Goal: Information Seeking & Learning: Compare options

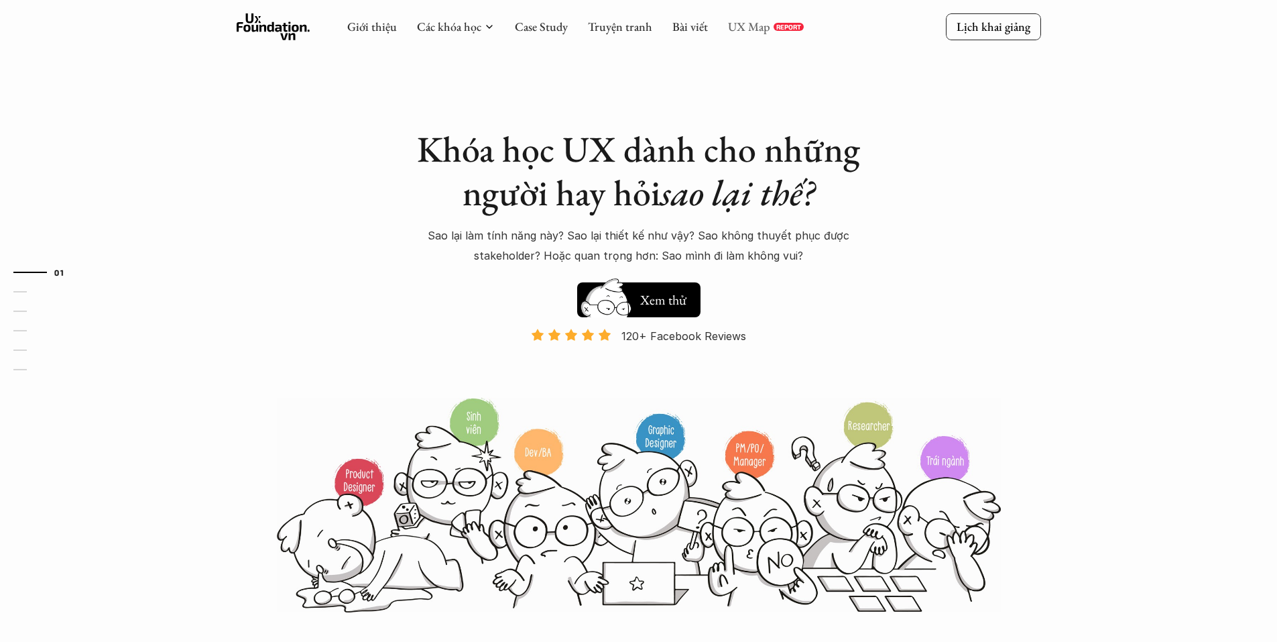
click at [740, 32] on link "UX Map" at bounding box center [749, 26] width 42 height 15
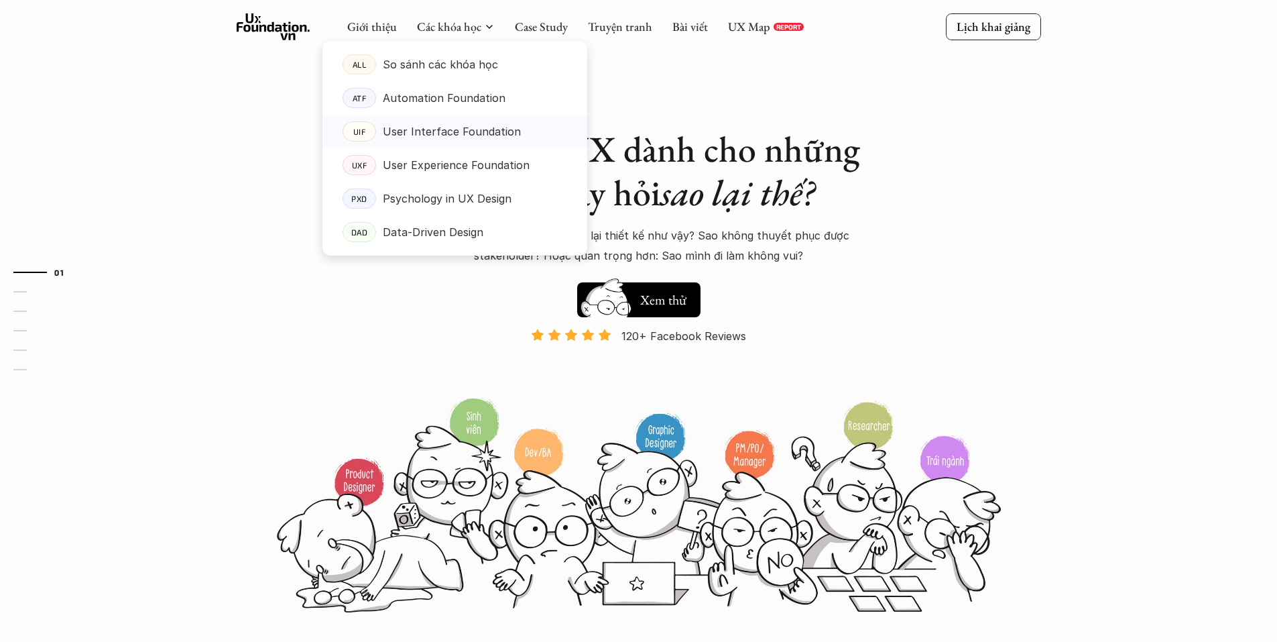
click at [463, 131] on p "User Interface Foundation" at bounding box center [452, 131] width 138 height 20
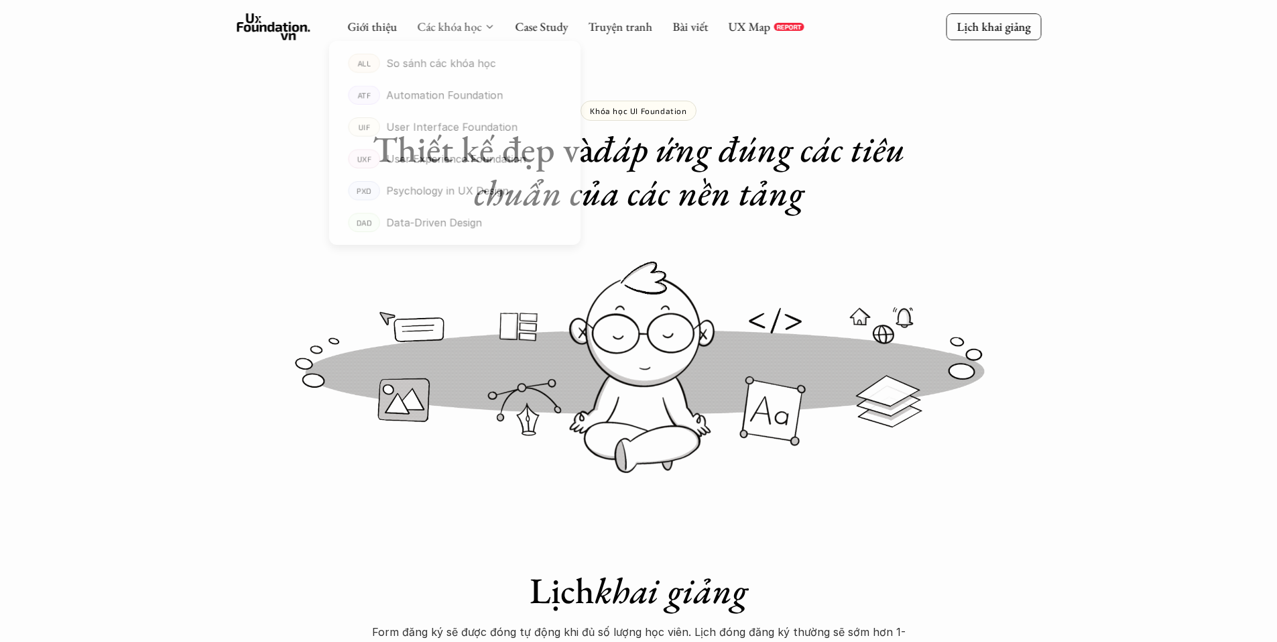
click at [476, 29] on link "Các khóa học" at bounding box center [449, 26] width 64 height 15
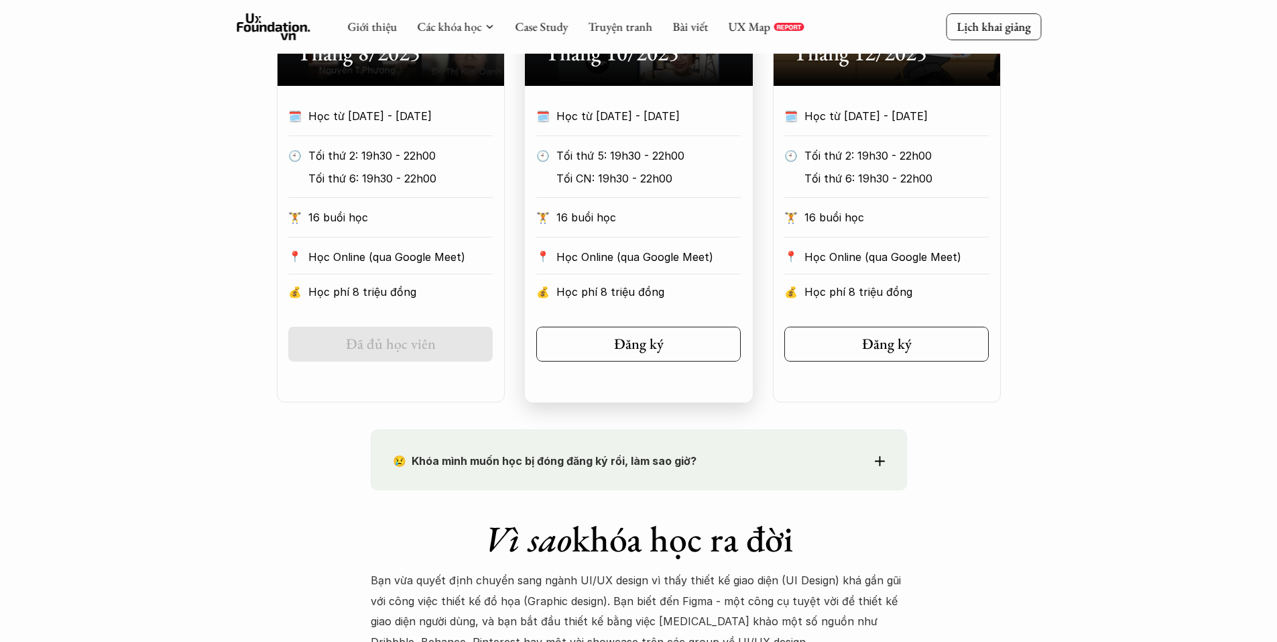
scroll to position [1073, 0]
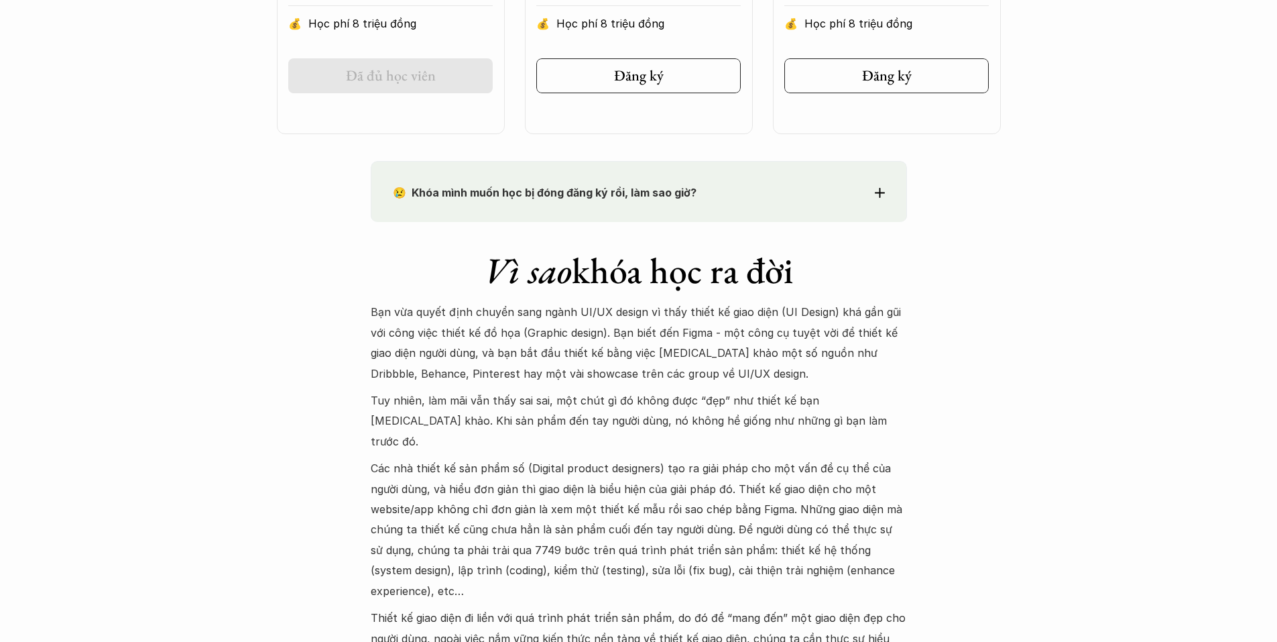
click at [707, 215] on div "😢 Khóa mình muốn học bị đóng đăng ký rồi, làm sao giờ? Chào bạn, Bọn mình rất t…" at bounding box center [639, 191] width 536 height 60
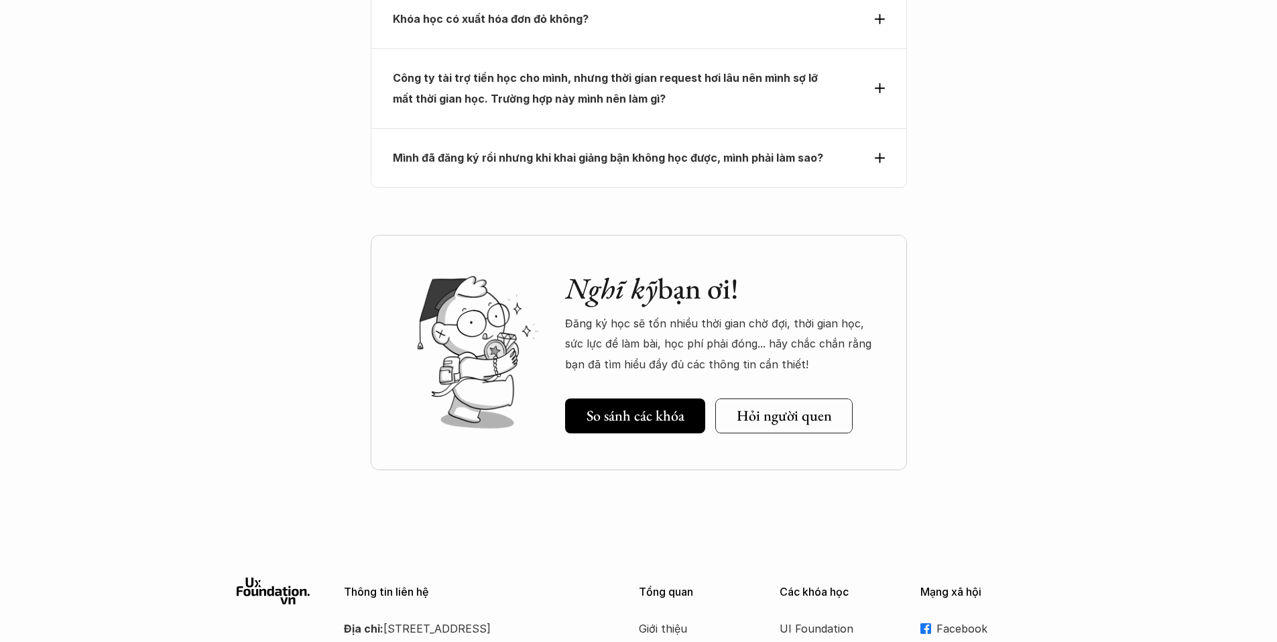
scroll to position [5028, 0]
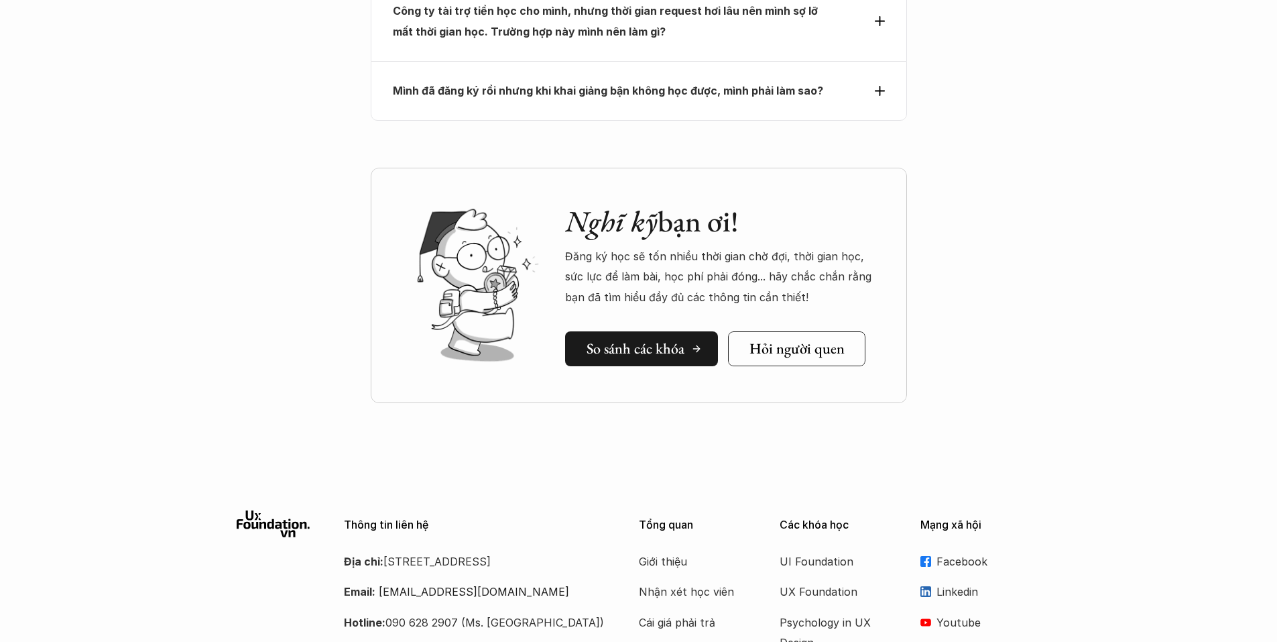
click at [658, 340] on h5 "So sánh các khóa" at bounding box center [636, 348] width 98 height 17
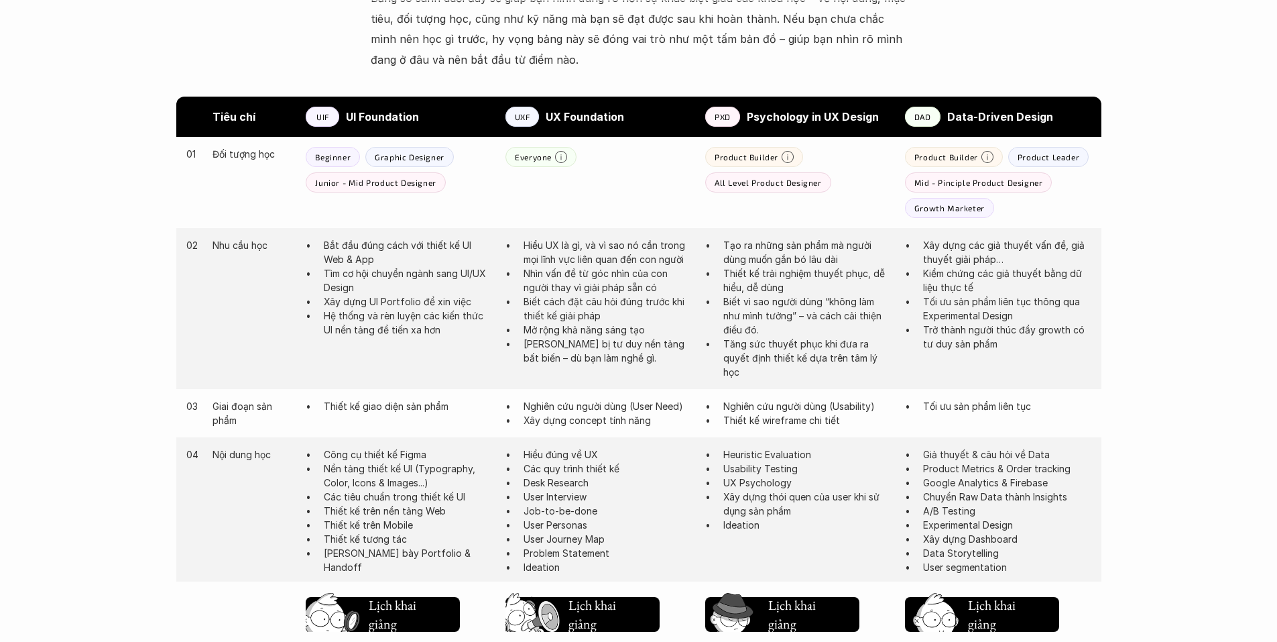
scroll to position [805, 0]
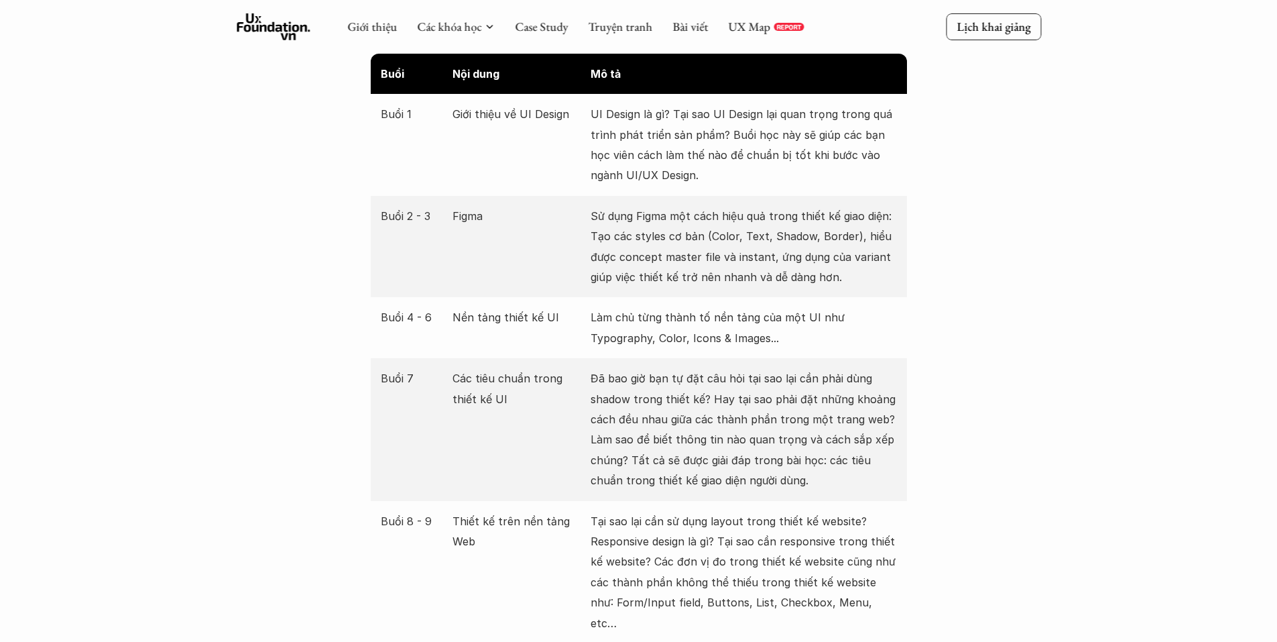
scroll to position [1283, 0]
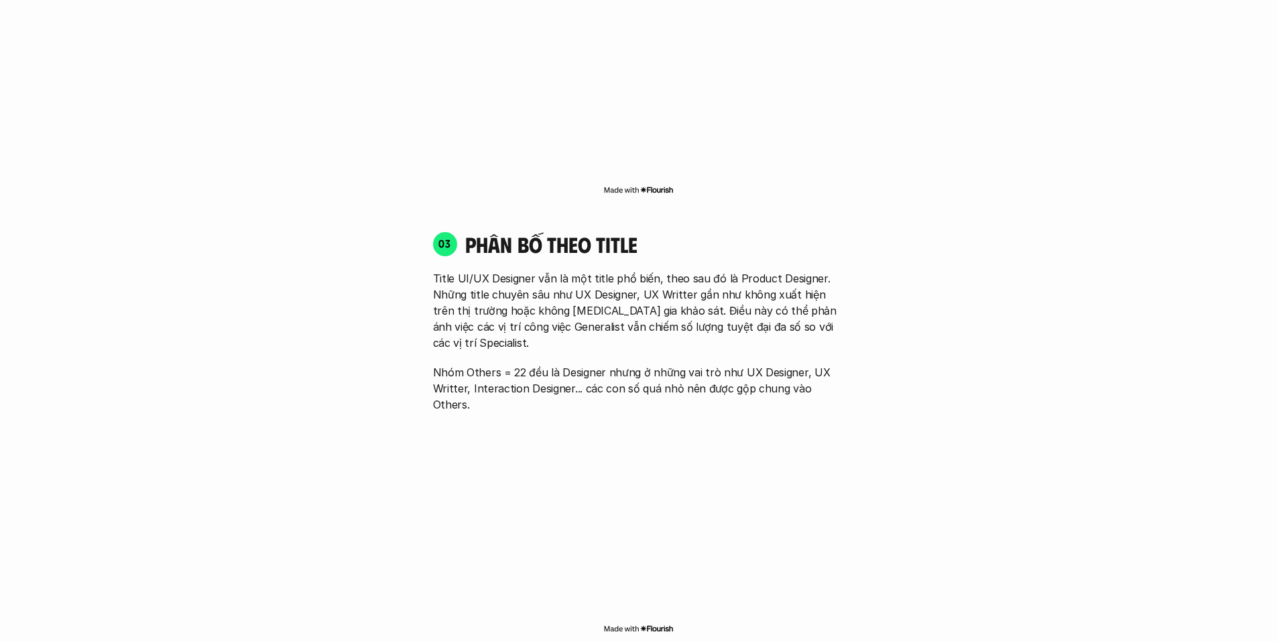
scroll to position [2212, 0]
